Goal: Navigation & Orientation: Find specific page/section

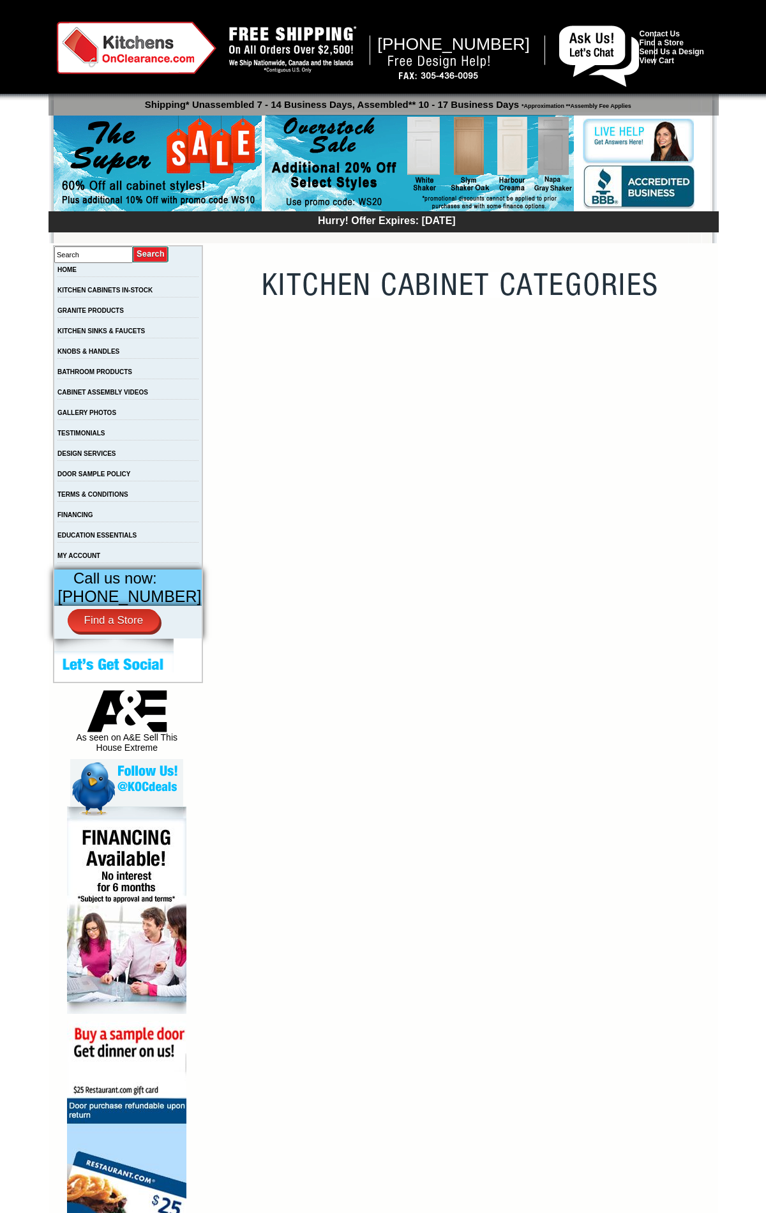
scroll to position [405, 0]
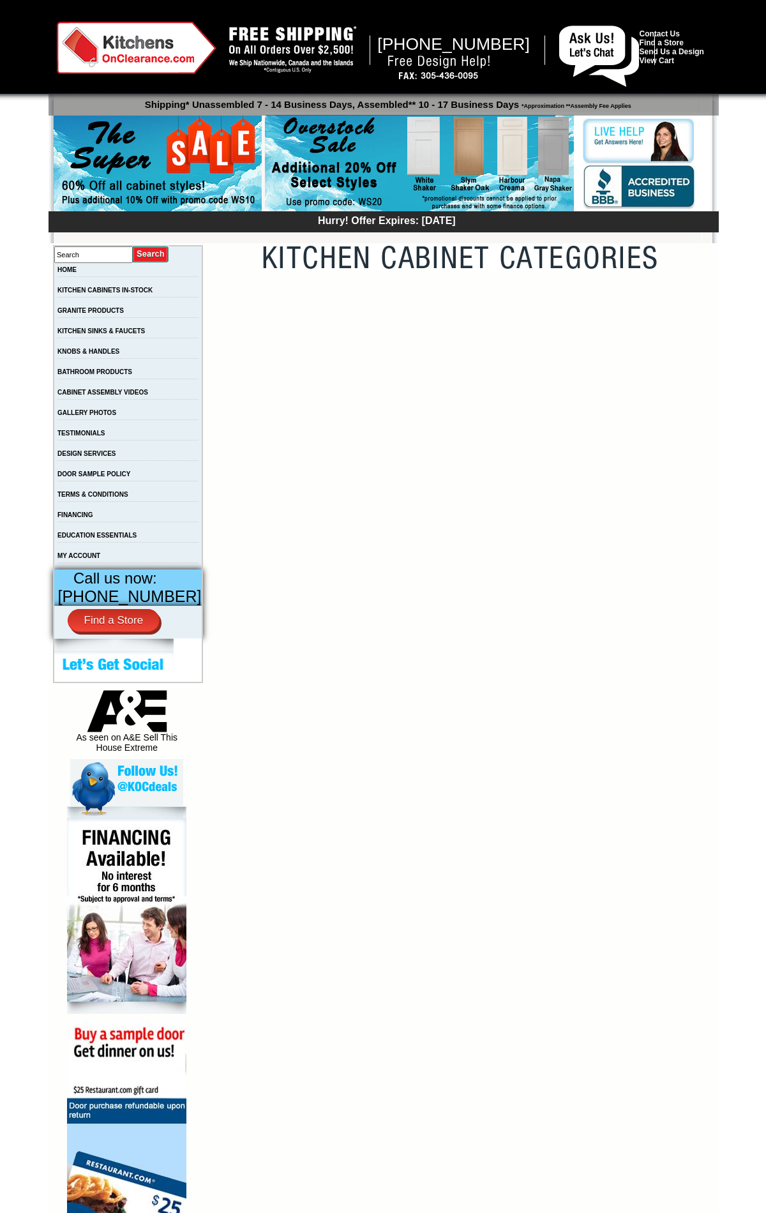
scroll to position [3692, 0]
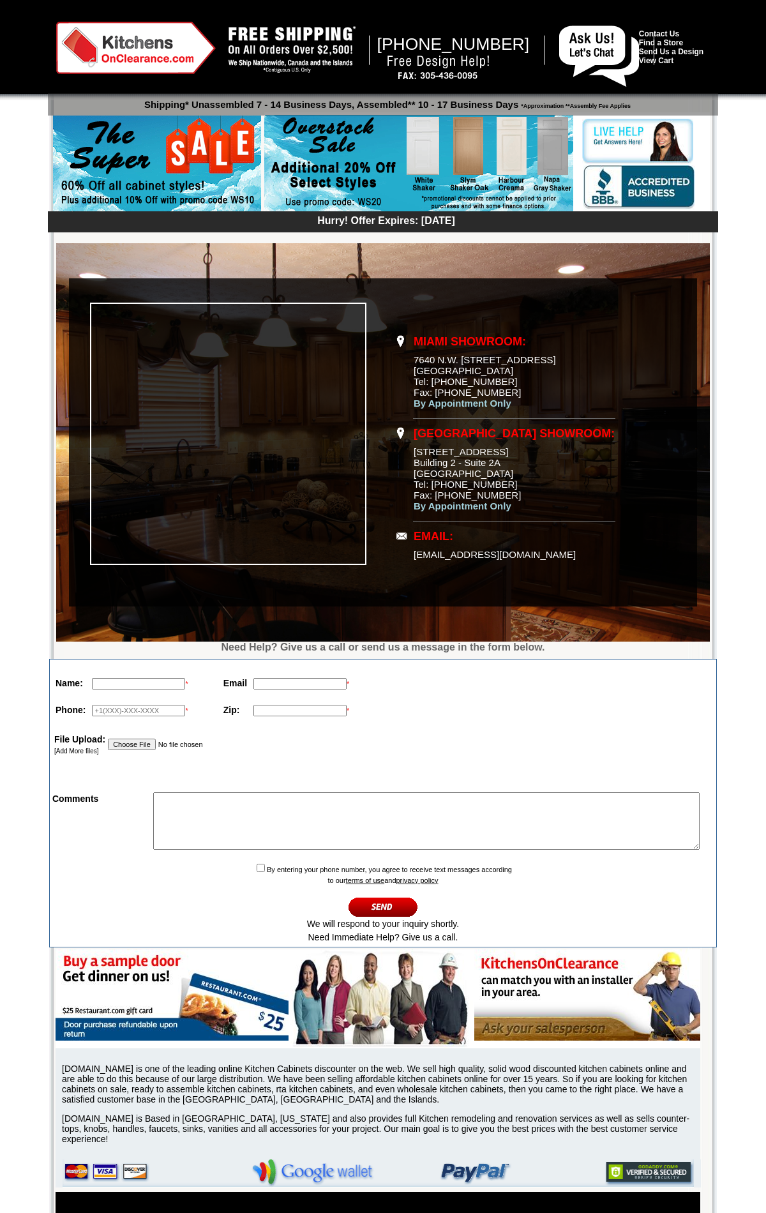
scroll to position [131, 0]
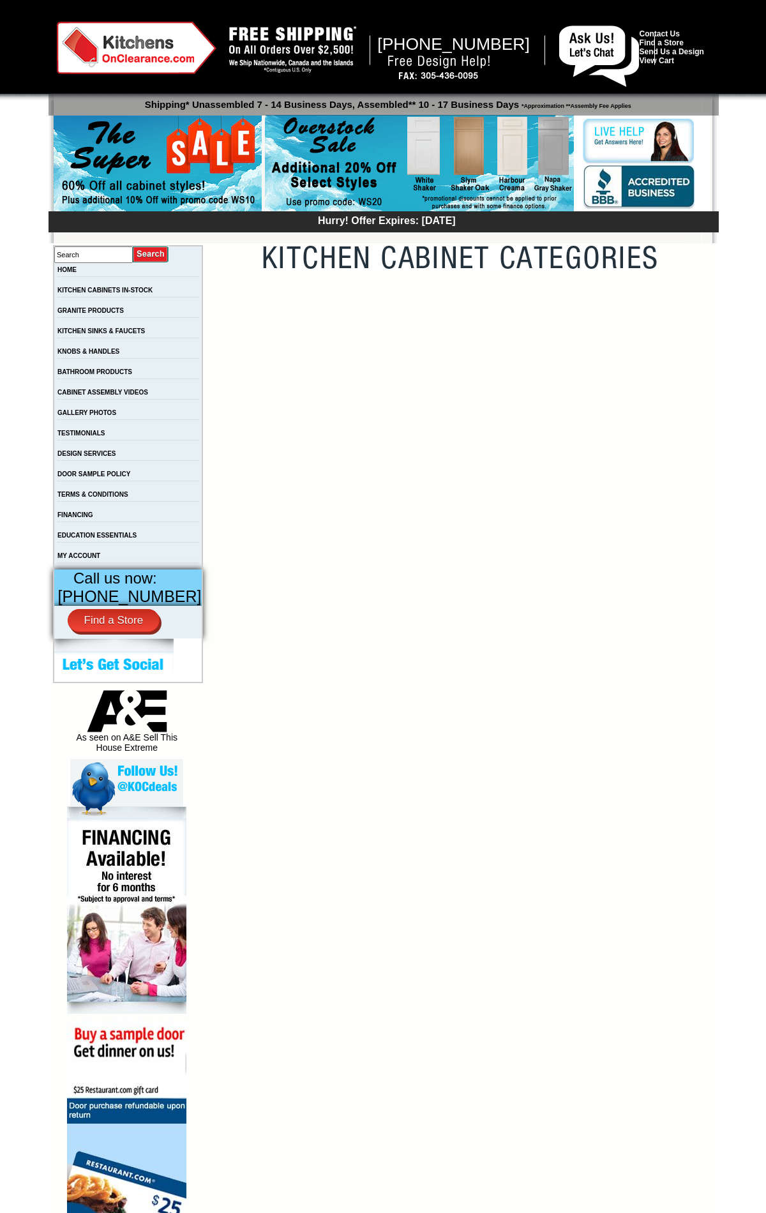
scroll to position [3692, 0]
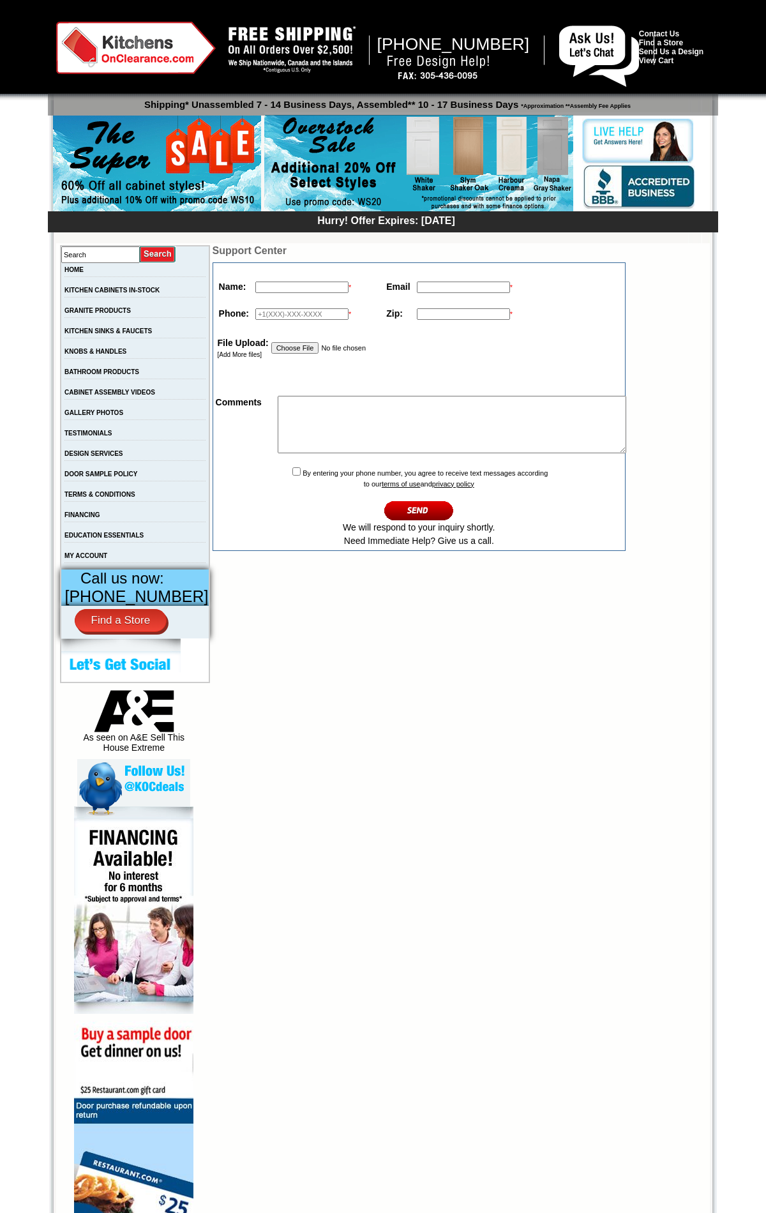
scroll to position [169, 0]
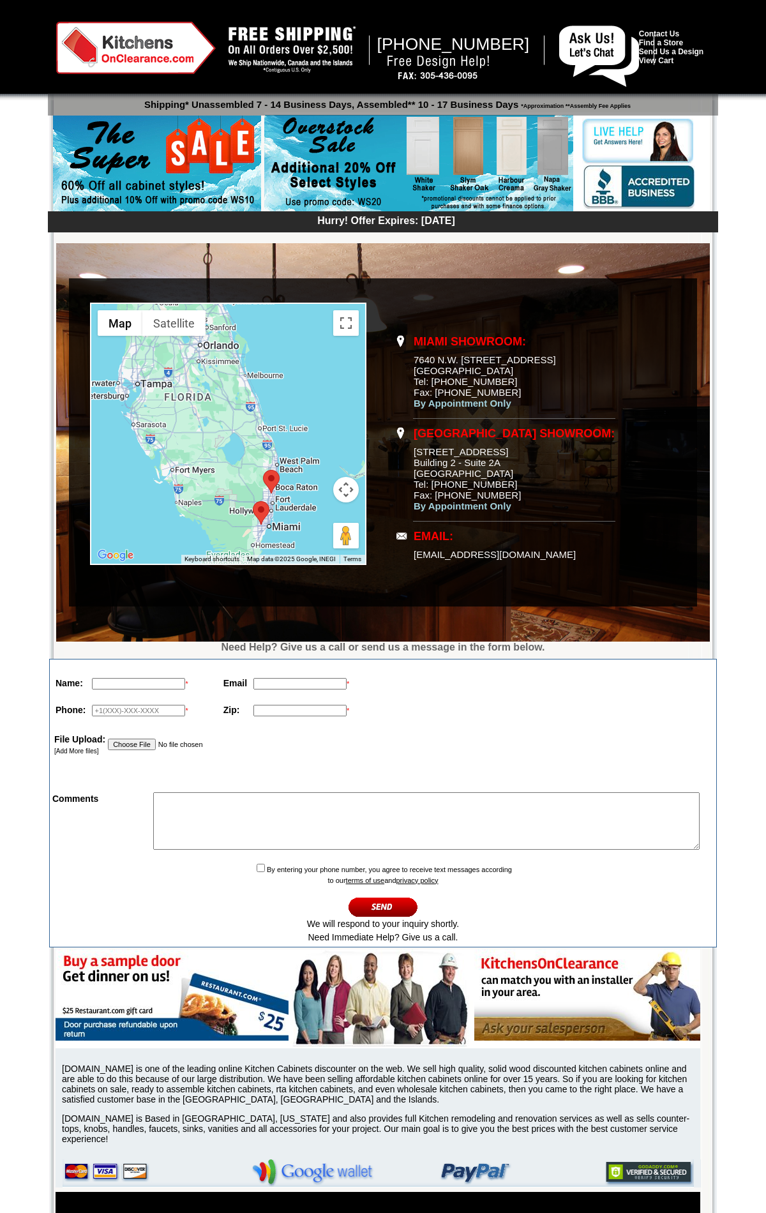
scroll to position [131, 0]
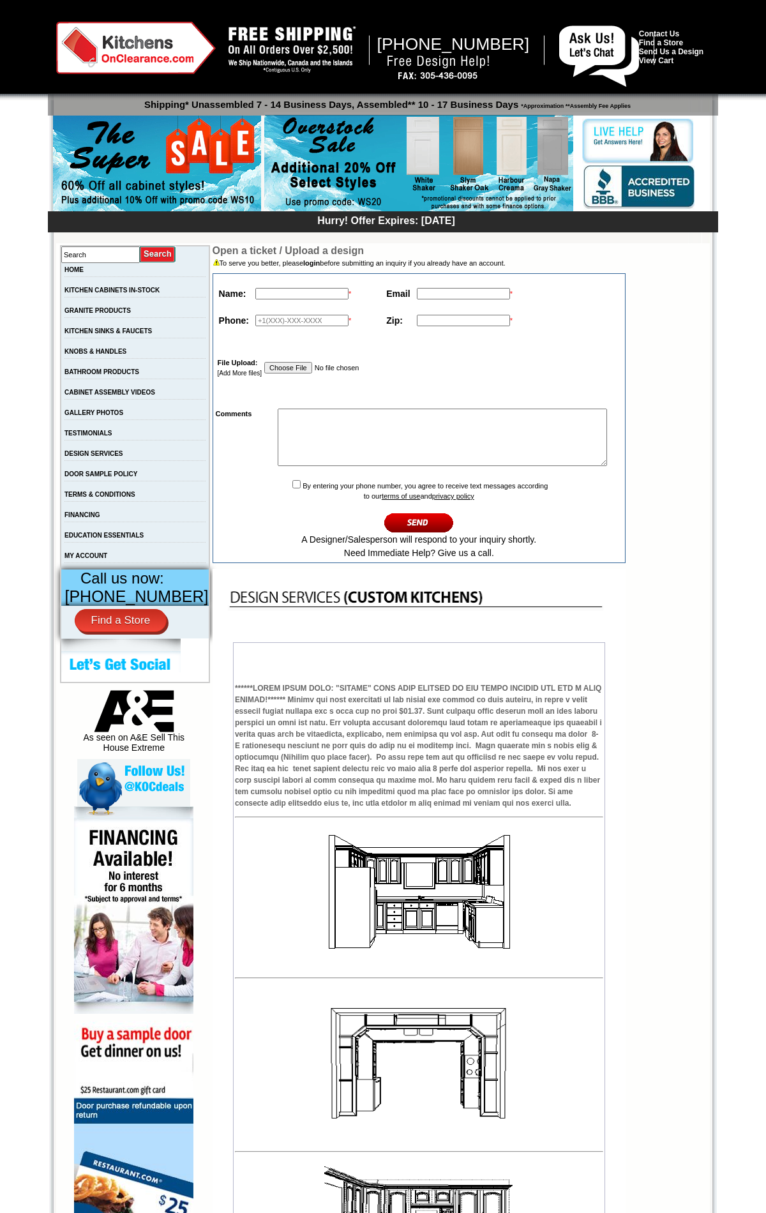
scroll to position [460, 0]
